Goal: Contribute content

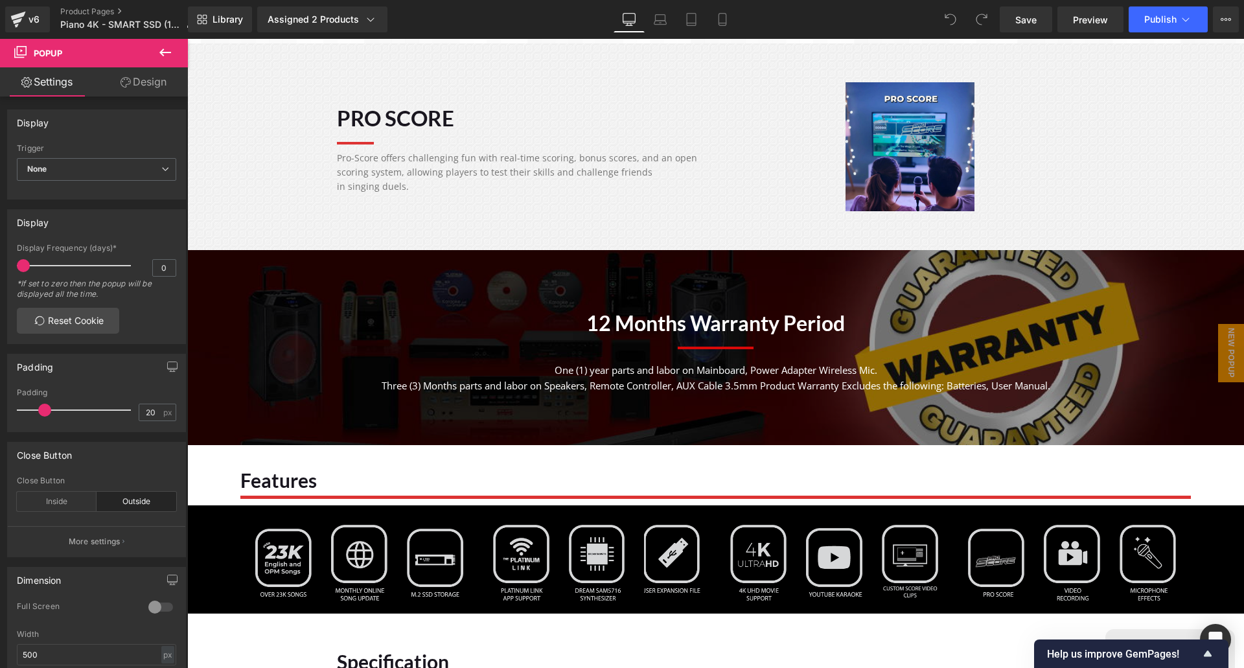
scroll to position [41, 1038]
click at [89, 10] on link "Product Pages" at bounding box center [132, 11] width 145 height 10
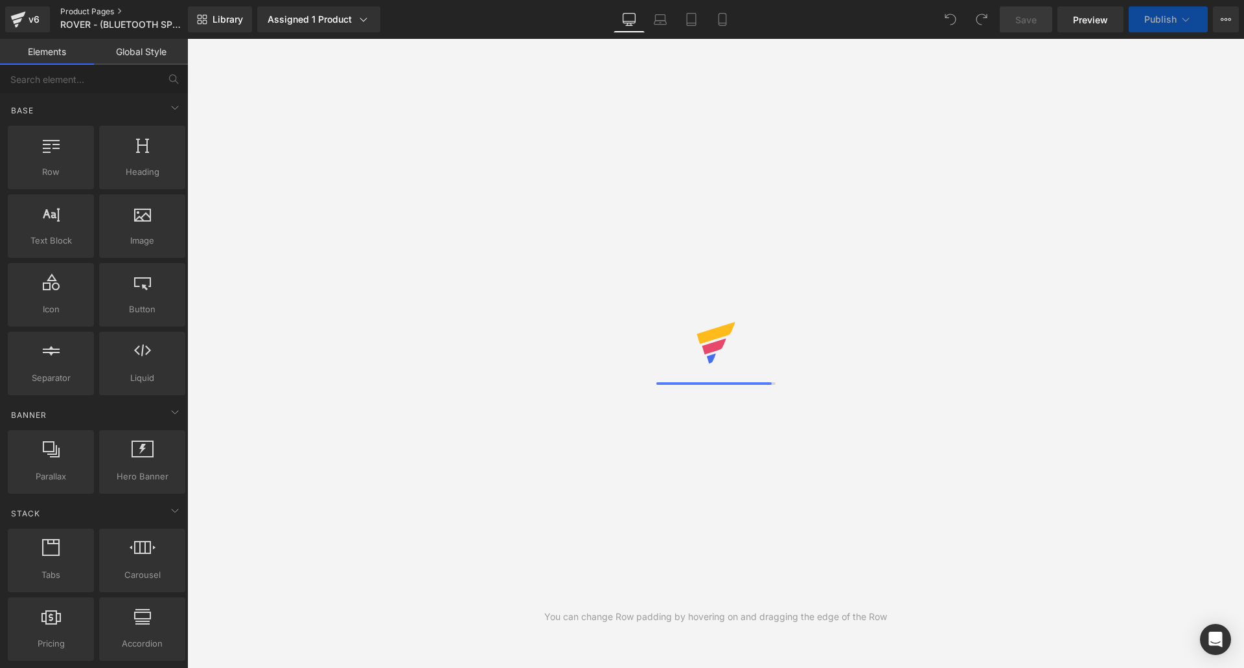
click at [86, 9] on link "Product Pages" at bounding box center [134, 11] width 149 height 10
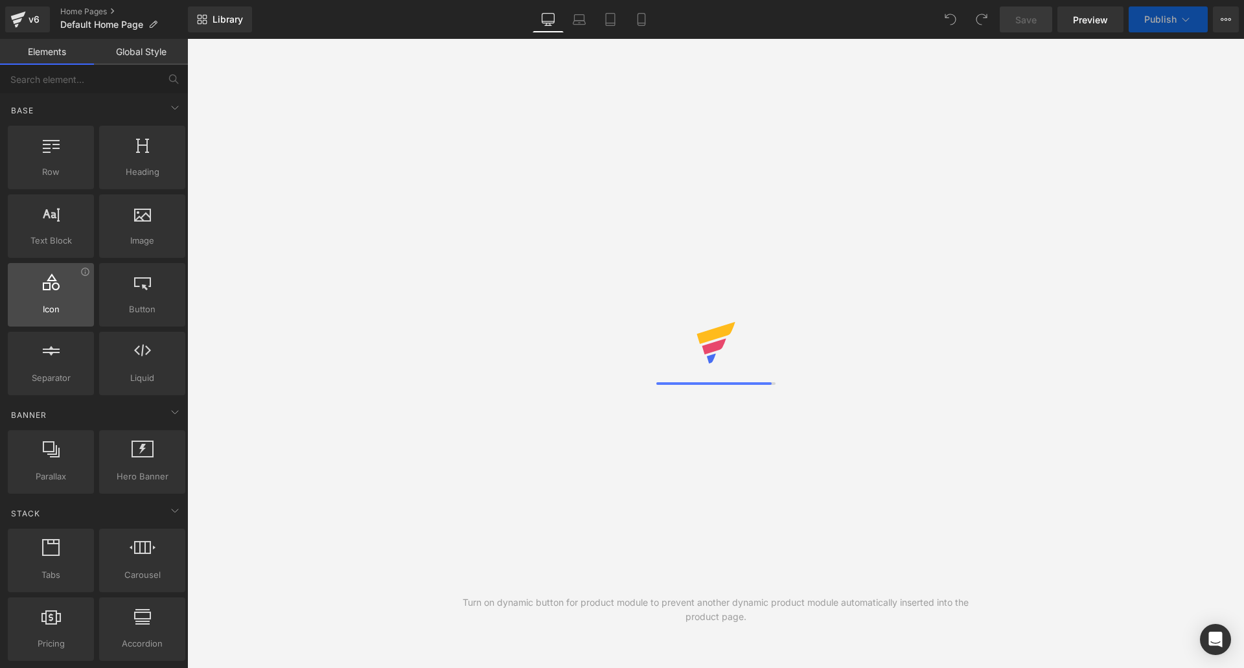
scroll to position [41, 1038]
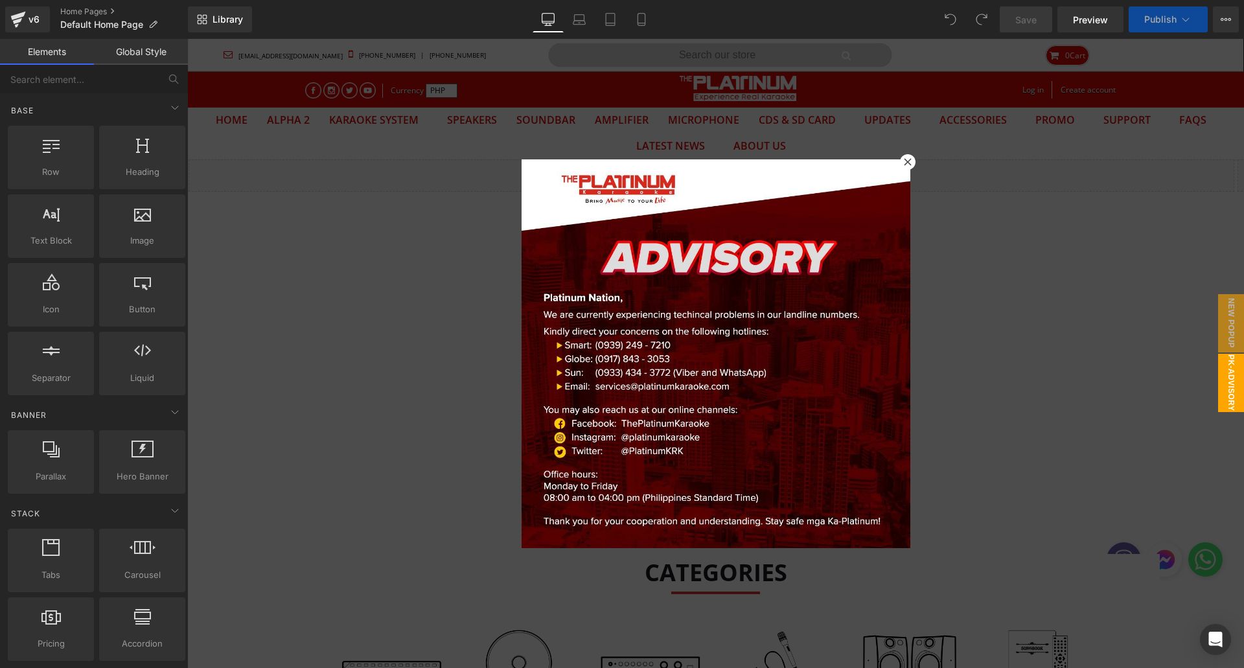
drag, startPoint x: 903, startPoint y: 161, endPoint x: 662, endPoint y: 174, distance: 241.4
click at [904, 161] on icon at bounding box center [907, 161] width 7 height 7
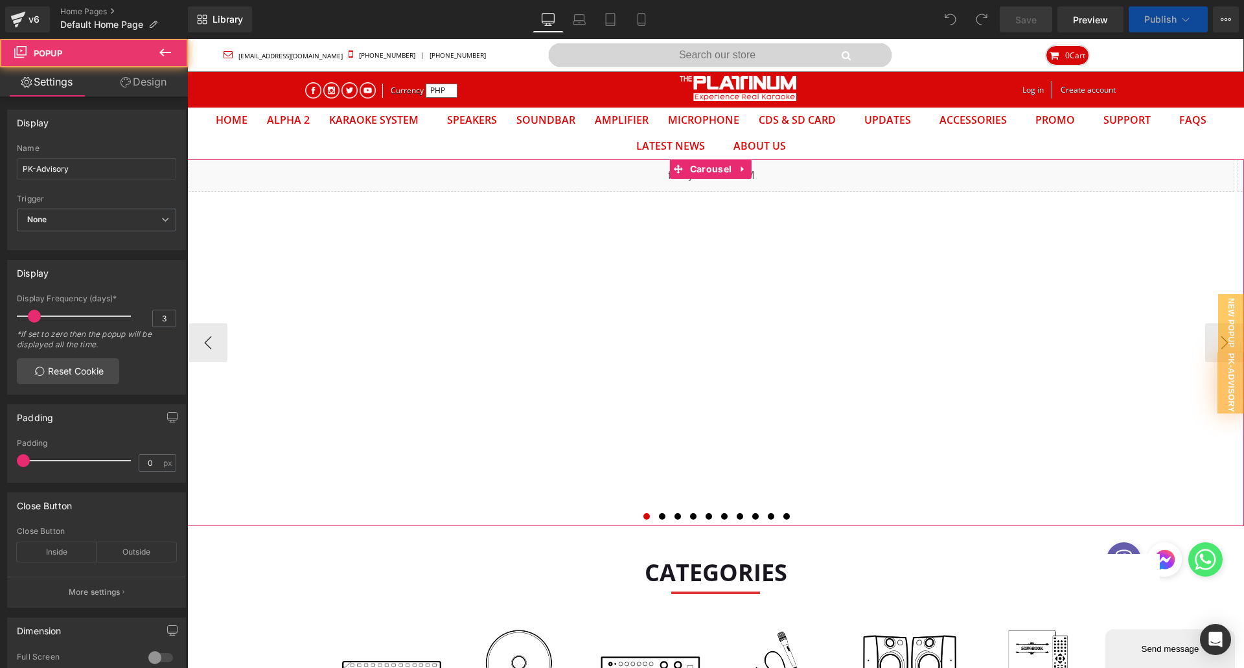
scroll to position [0, 0]
click at [710, 174] on div "Liquid Liquid Liquid Liquid Image" at bounding box center [715, 342] width 1057 height 367
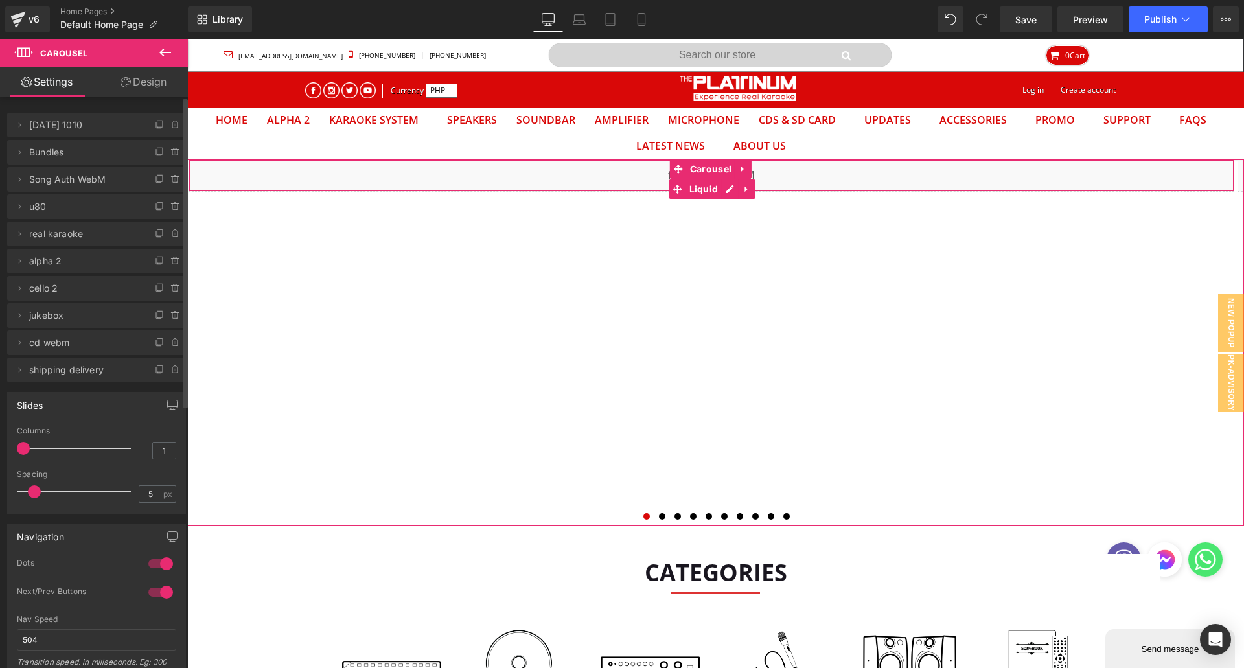
click at [170, 126] on icon at bounding box center [175, 125] width 10 height 10
drag, startPoint x: 169, startPoint y: 128, endPoint x: 138, endPoint y: 103, distance: 39.6
click at [169, 128] on button "Delete" at bounding box center [161, 125] width 41 height 17
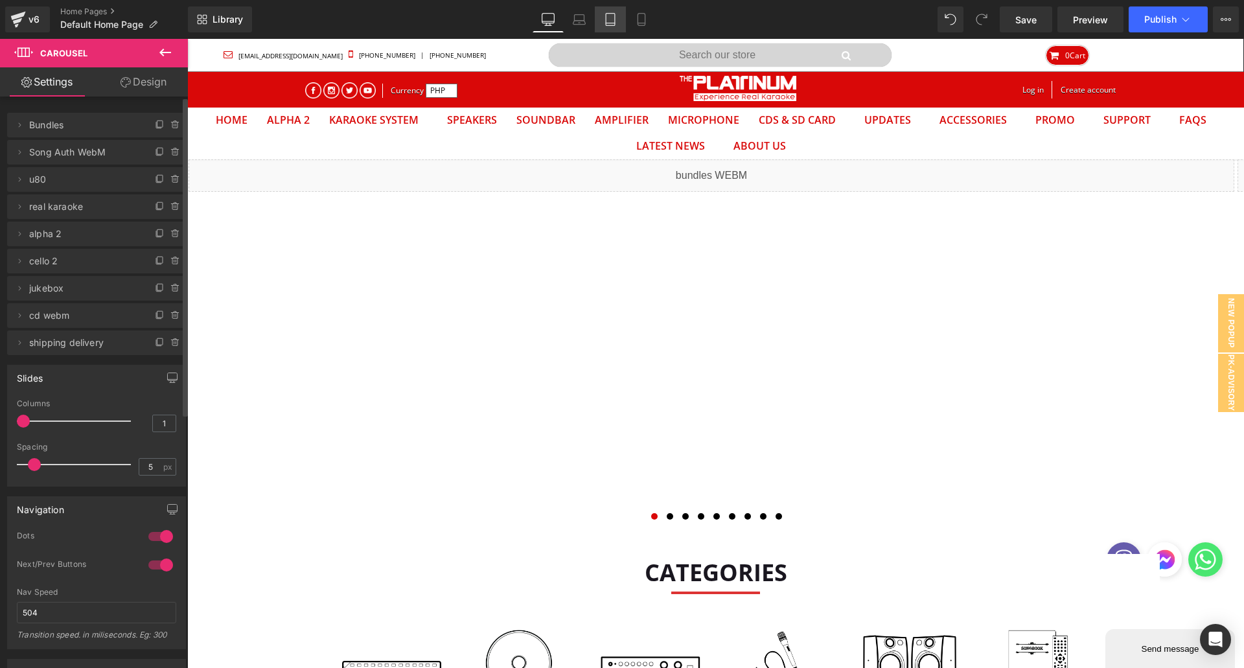
click at [607, 14] on icon at bounding box center [610, 19] width 13 height 13
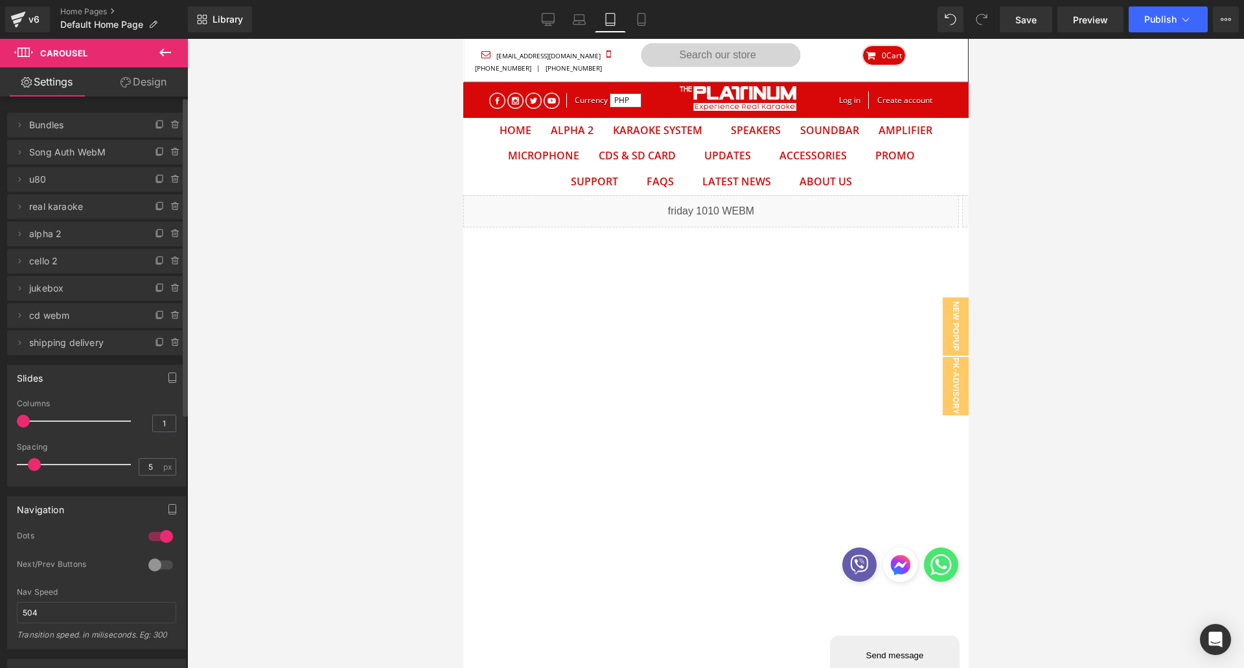
scroll to position [67, 486]
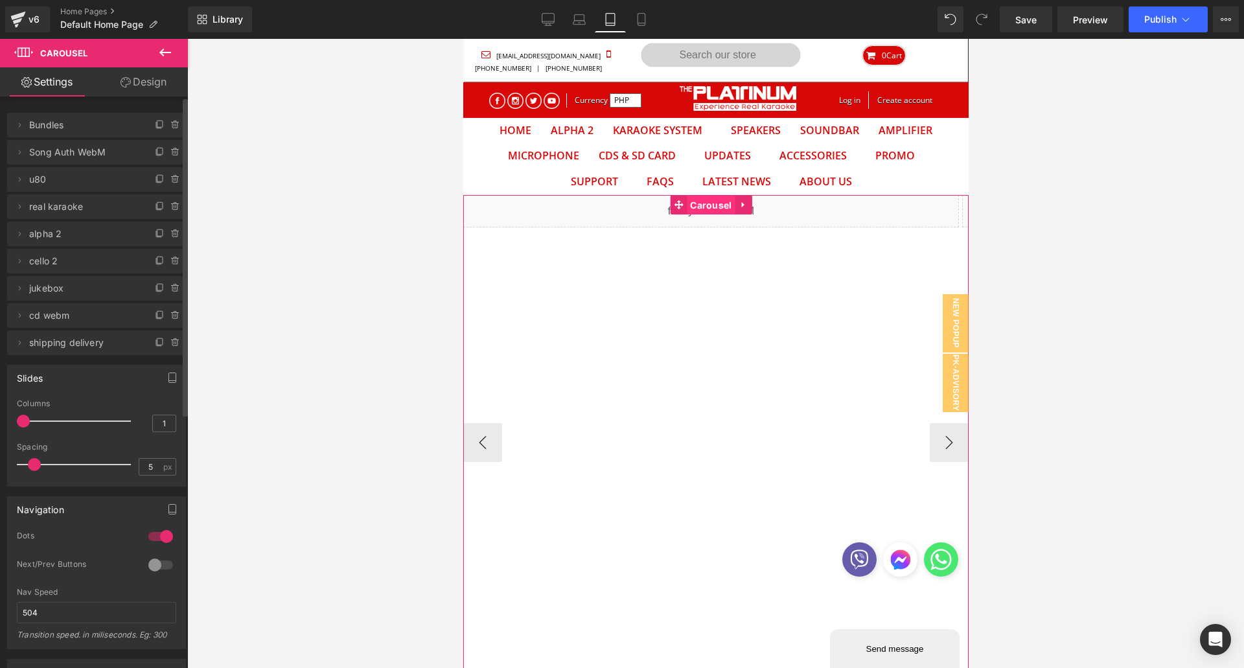
click at [717, 205] on span "Carousel" at bounding box center [710, 205] width 48 height 19
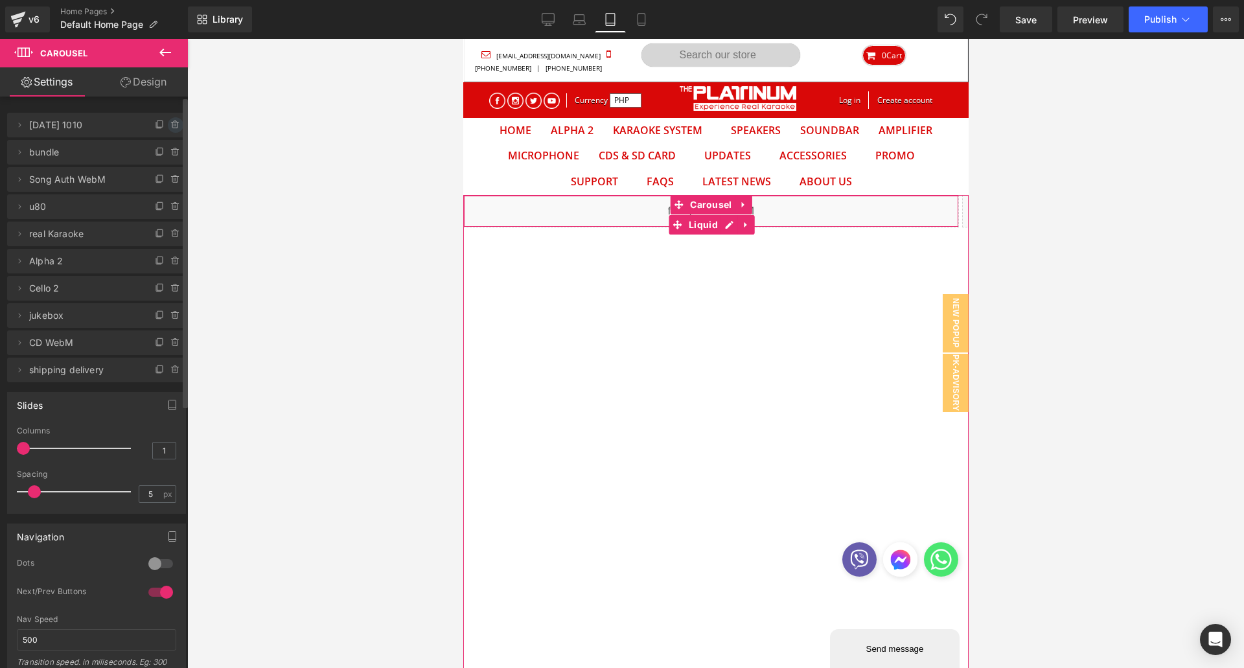
click at [170, 124] on icon at bounding box center [175, 125] width 10 height 10
click at [170, 132] on button "Delete" at bounding box center [161, 125] width 41 height 17
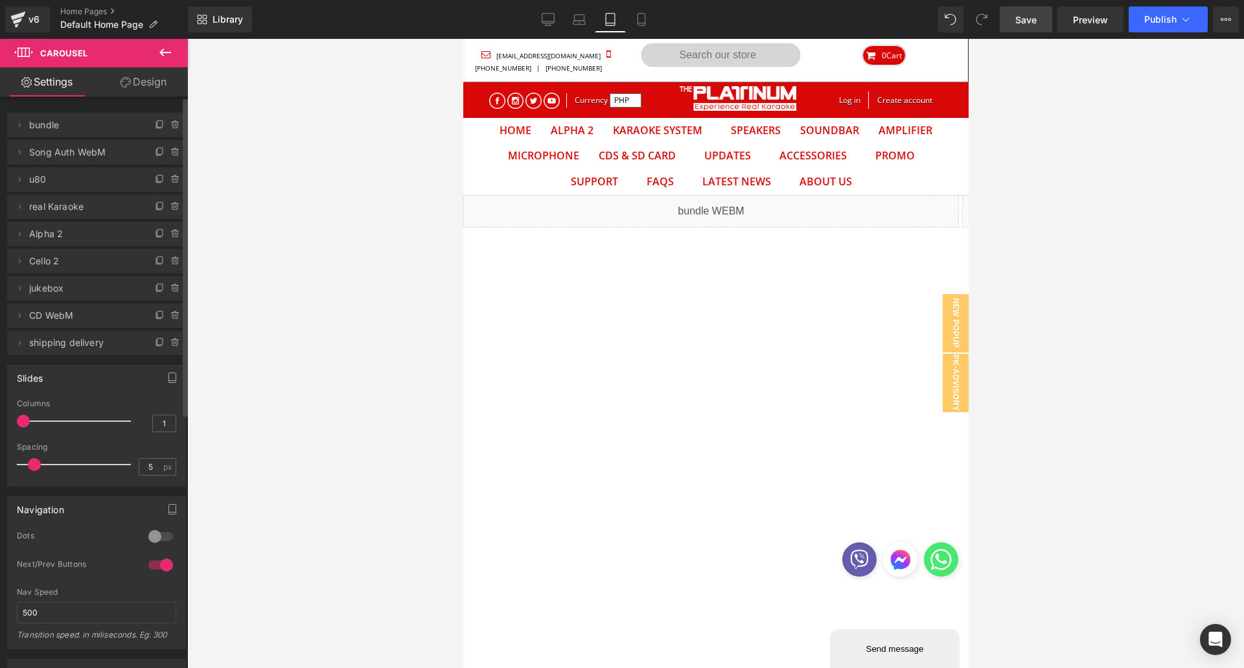
click at [1044, 29] on link "Save" at bounding box center [1026, 19] width 52 height 26
click at [1163, 21] on span "Publish" at bounding box center [1161, 19] width 32 height 10
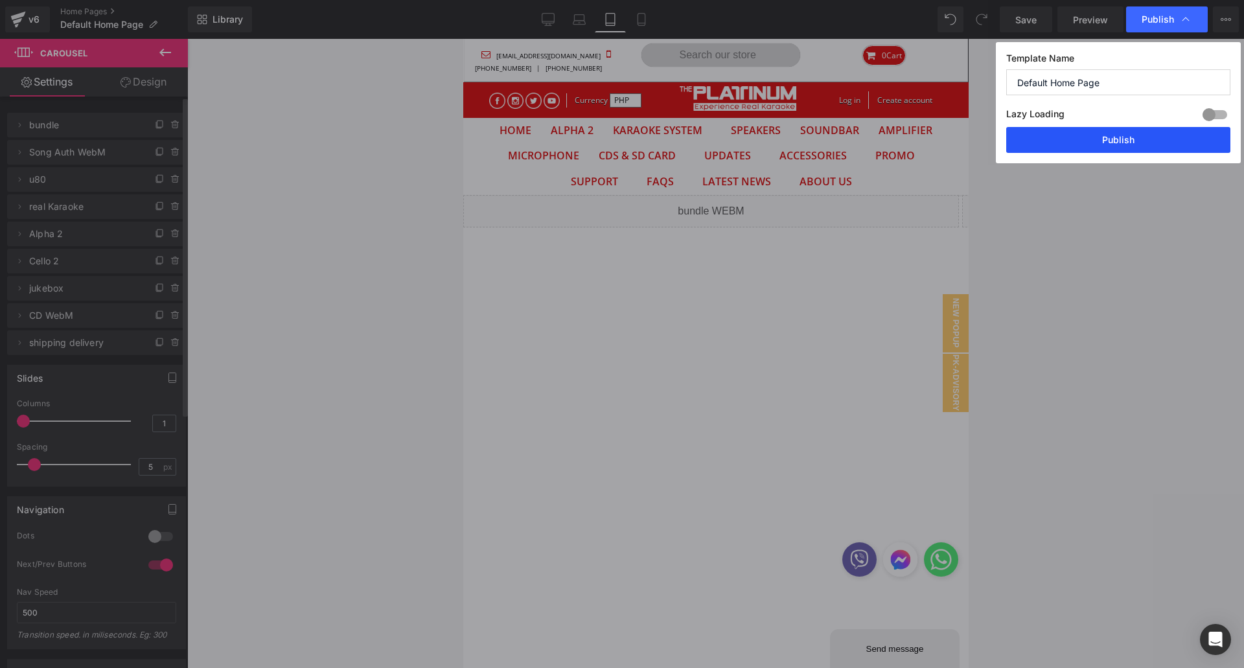
click at [1100, 143] on button "Publish" at bounding box center [1118, 140] width 224 height 26
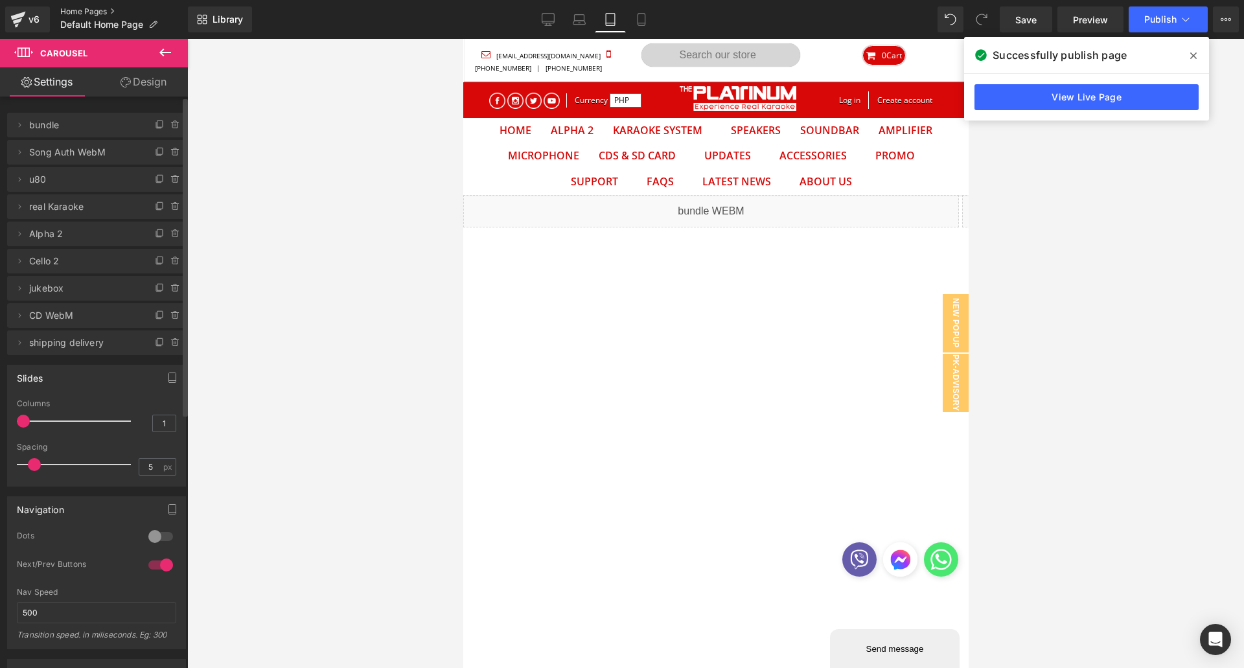
drag, startPoint x: 89, startPoint y: 14, endPoint x: 103, endPoint y: 14, distance: 13.6
click at [89, 14] on link "Home Pages" at bounding box center [124, 11] width 128 height 10
